Goal: Browse casually: Explore the website without a specific task or goal

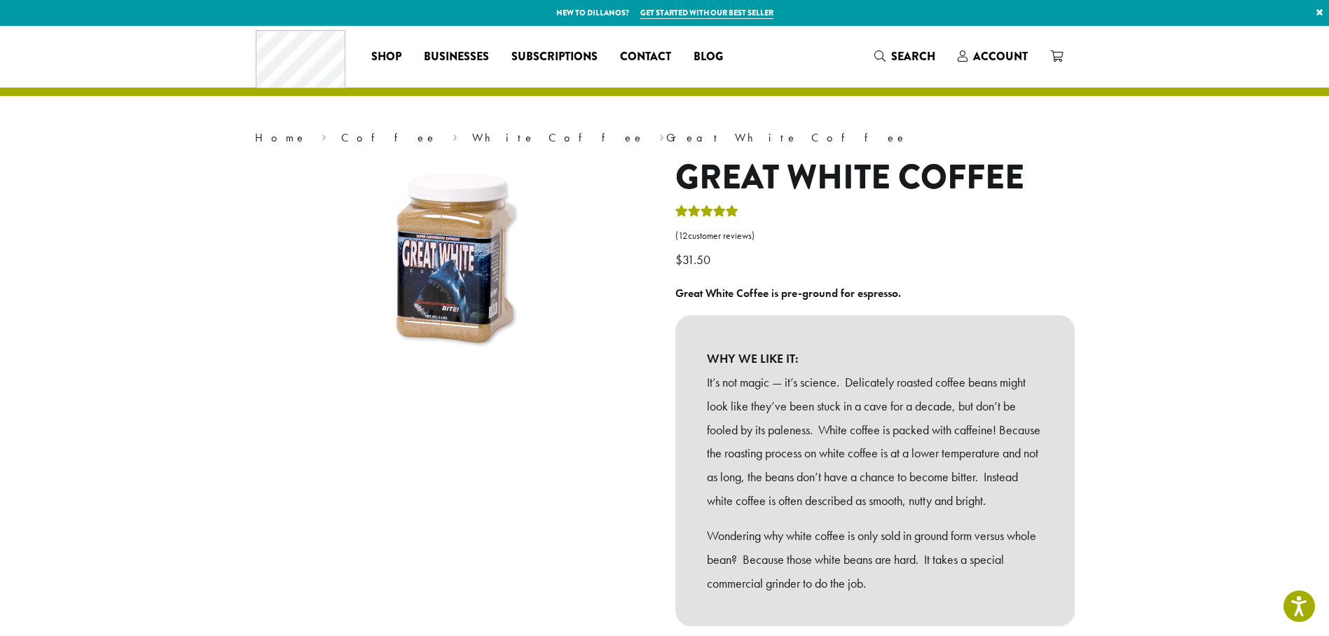
click at [704, 14] on link "Get started with our best seller" at bounding box center [706, 13] width 133 height 12
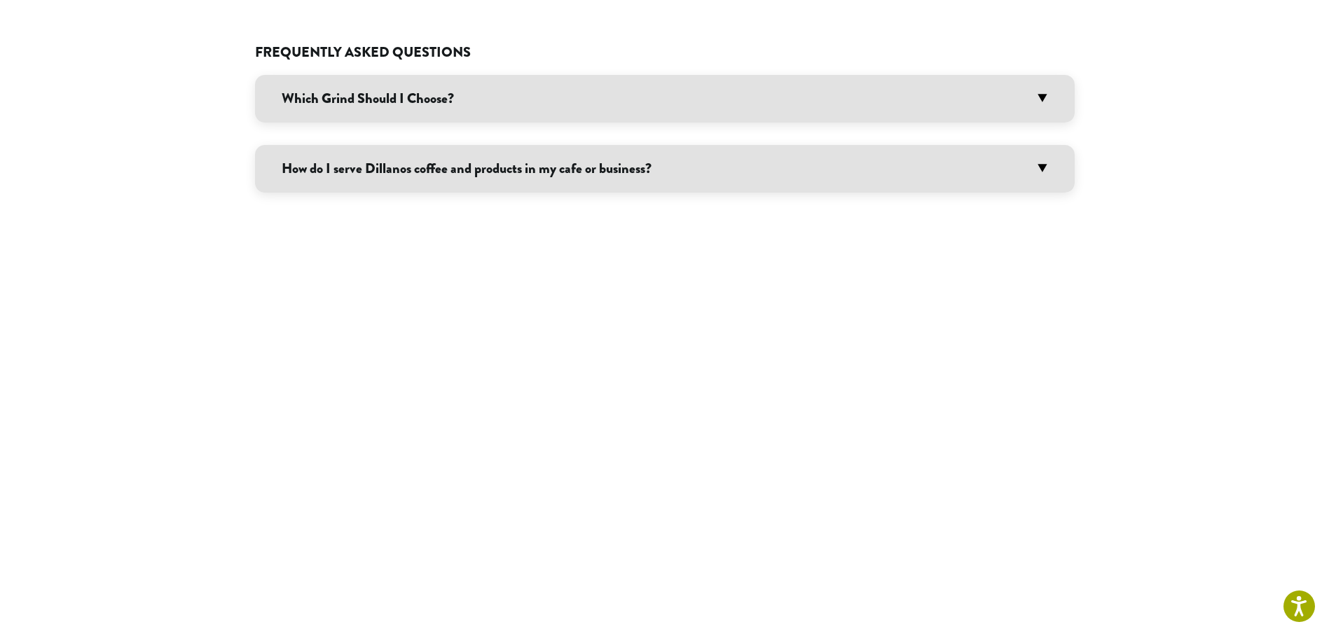
scroll to position [1119, 0]
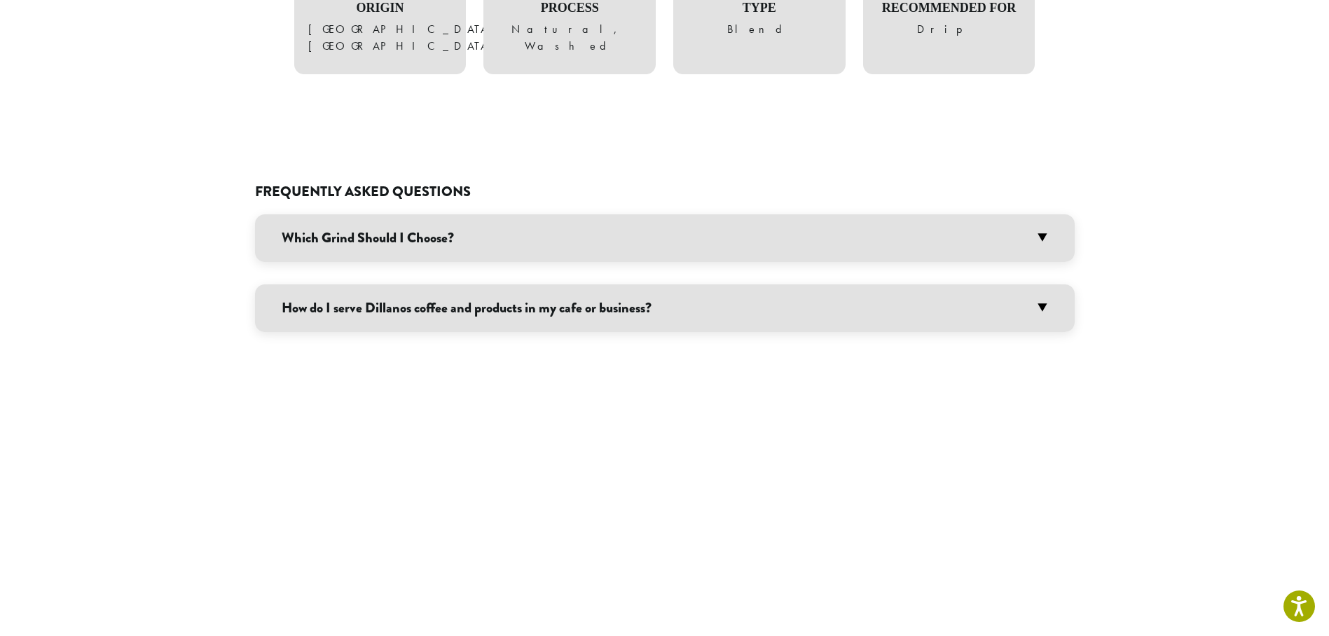
click at [568, 284] on h3 "How do I serve Dillanos coffee and products in my cafe or business?" at bounding box center [664, 308] width 819 height 48
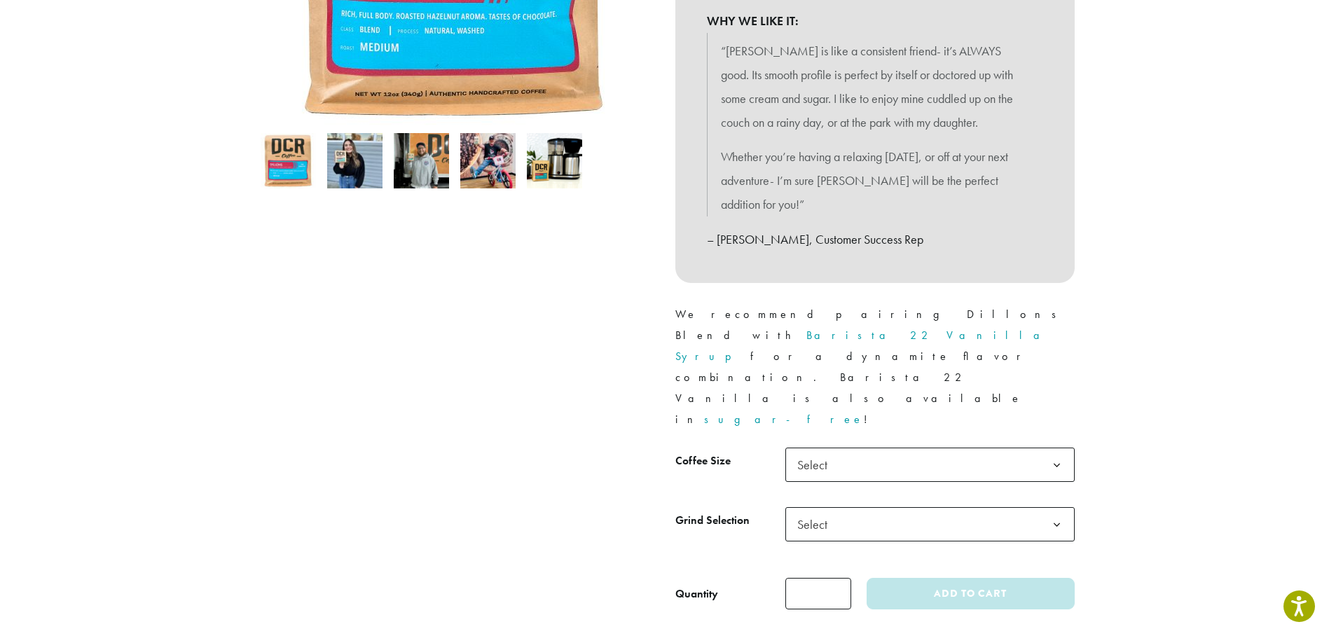
scroll to position [0, 0]
